Goal: Transaction & Acquisition: Book appointment/travel/reservation

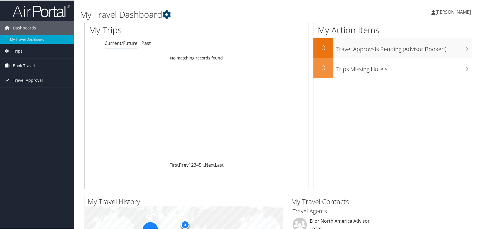
click at [15, 63] on span "Book Travel" at bounding box center [24, 65] width 22 height 14
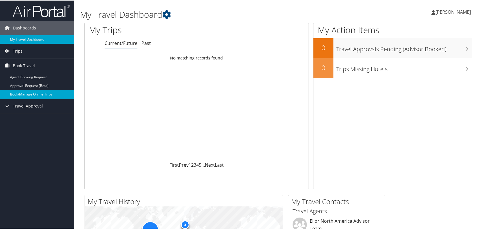
click at [32, 94] on link "Book/Manage Online Trips" at bounding box center [37, 93] width 74 height 9
